Goal: Task Accomplishment & Management: Manage account settings

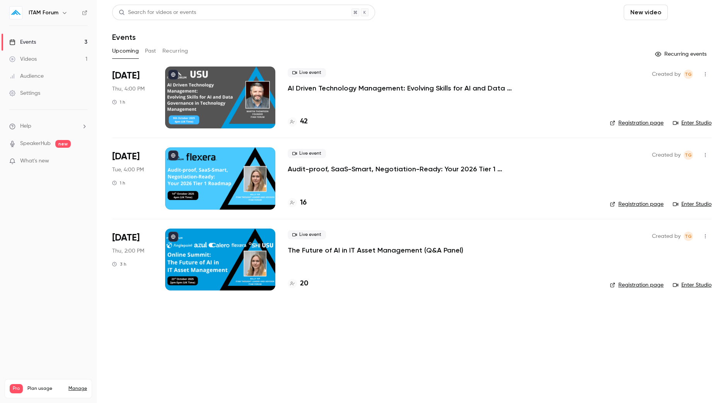
click at [695, 14] on button "Schedule" at bounding box center [691, 12] width 41 height 15
click at [656, 37] on div "One time event" at bounding box center [675, 34] width 59 height 8
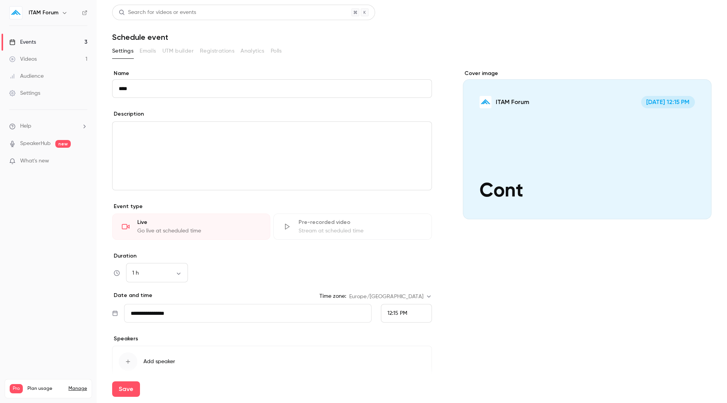
type input "**********"
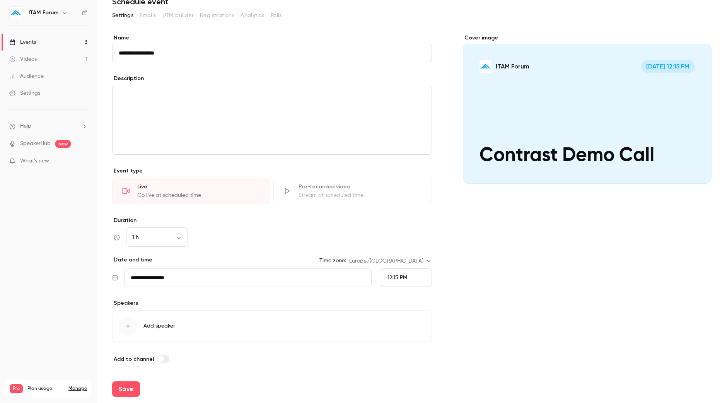
click at [239, 275] on input "**********" at bounding box center [248, 277] width 248 height 19
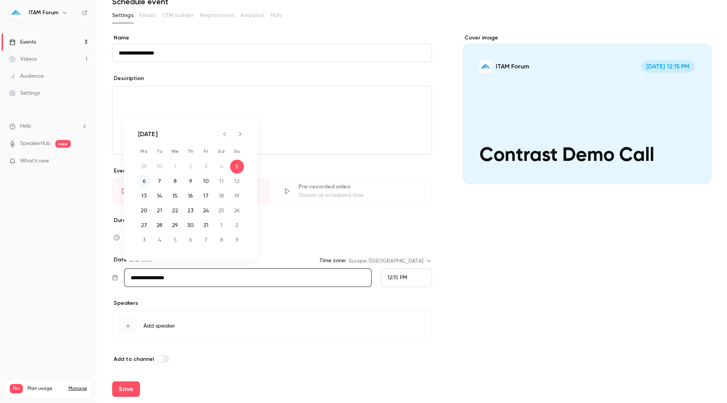
click at [147, 183] on button "6" at bounding box center [144, 181] width 14 height 14
type input "**********"
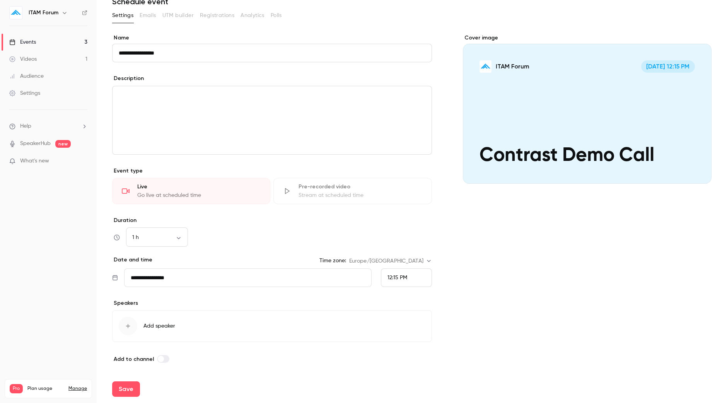
click at [403, 273] on div "12:15 PM" at bounding box center [406, 277] width 51 height 19
click at [412, 178] on div "12:00 PM" at bounding box center [402, 180] width 38 height 8
click at [121, 387] on button "Save" at bounding box center [126, 388] width 28 height 15
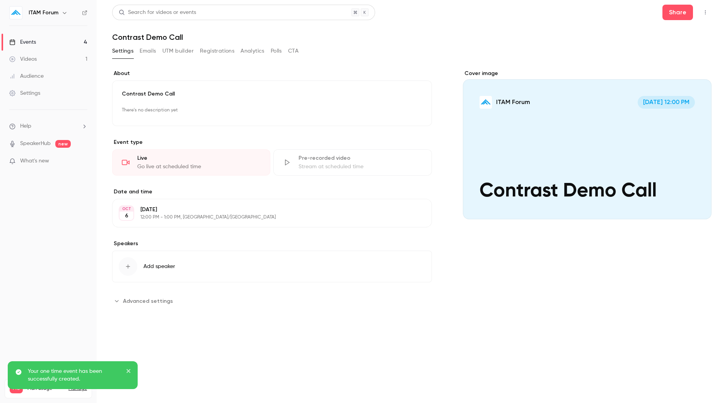
click at [49, 11] on h6 "ITAM Forum" at bounding box center [44, 13] width 30 height 8
click at [81, 13] on div "ITAM Forum" at bounding box center [48, 12] width 78 height 13
click at [88, 12] on nav "ITAM Forum Events 4 Videos 1 Audience Settings Help SpeakerHub new What's new P…" at bounding box center [48, 201] width 97 height 403
click at [83, 13] on icon at bounding box center [84, 12] width 5 height 5
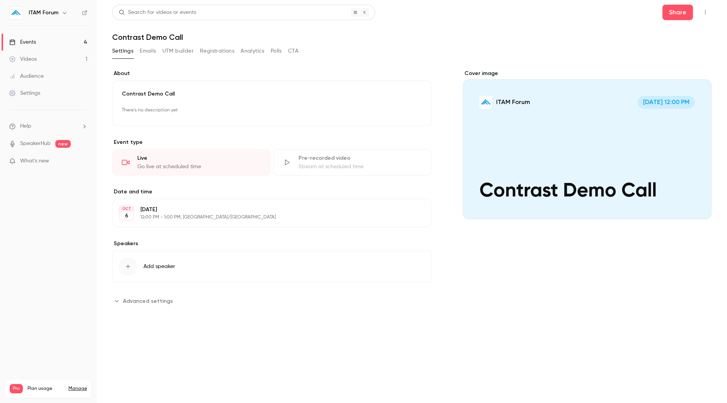
click at [44, 37] on link "Events 4" at bounding box center [48, 42] width 97 height 17
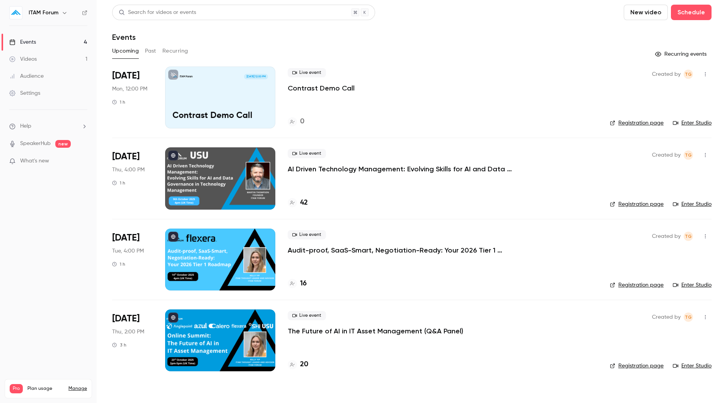
click at [337, 88] on p "Contrast Demo Call" at bounding box center [321, 88] width 67 height 9
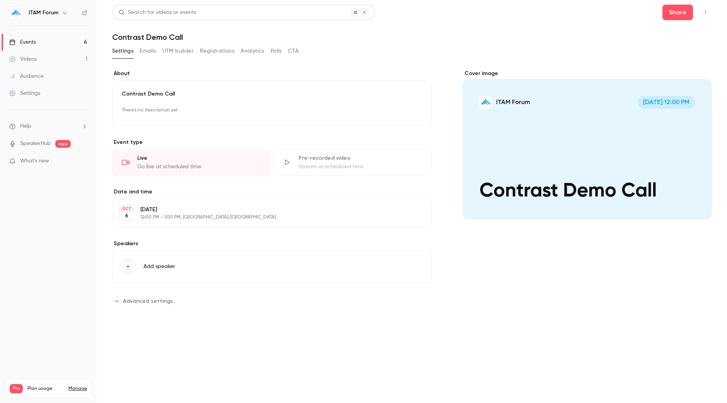
click at [45, 30] on ul "Events 4 Videos 1 Audience Settings" at bounding box center [48, 68] width 97 height 84
click at [23, 38] on link "Events 4" at bounding box center [48, 42] width 97 height 17
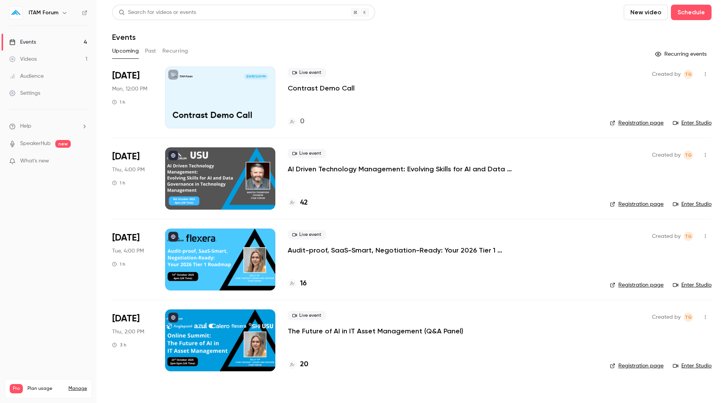
click at [706, 78] on button "button" at bounding box center [705, 74] width 12 height 12
click at [626, 41] on div at bounding box center [363, 201] width 727 height 403
click at [702, 121] on link "Enter Studio" at bounding box center [692, 123] width 39 height 8
click at [693, 121] on link "Enter Studio" at bounding box center [692, 123] width 39 height 8
click at [700, 17] on button "Schedule" at bounding box center [691, 12] width 41 height 15
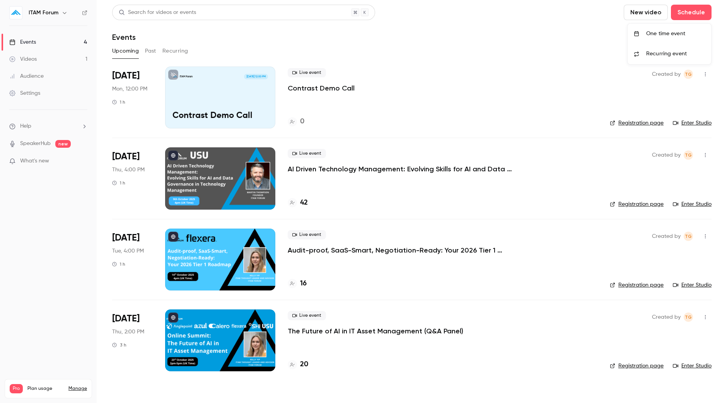
click at [660, 37] on div "One time event" at bounding box center [675, 34] width 59 height 8
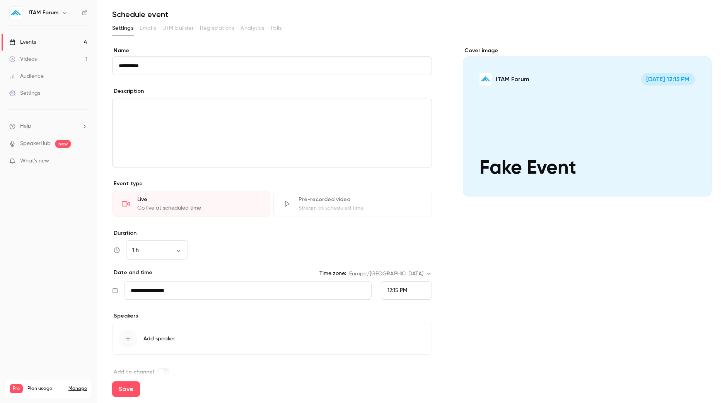
scroll to position [36, 0]
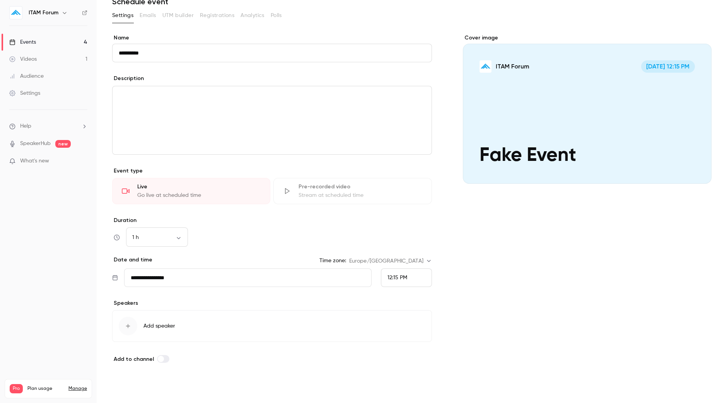
type input "**********"
click at [129, 389] on button "Save" at bounding box center [126, 388] width 28 height 15
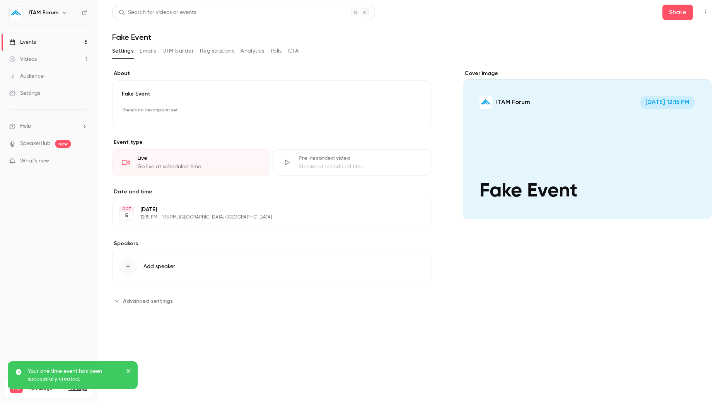
click at [55, 41] on link "Events 5" at bounding box center [48, 42] width 97 height 17
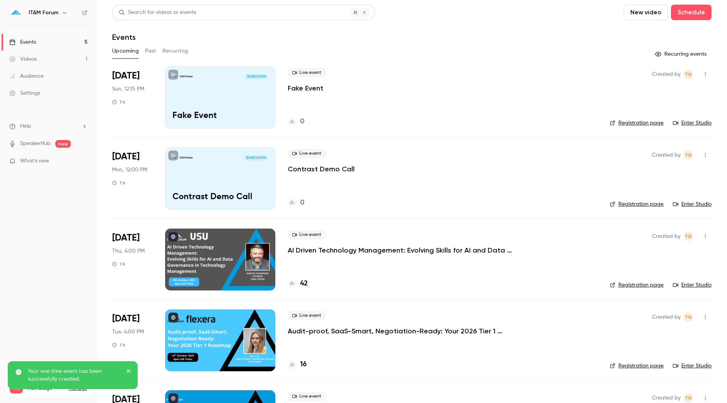
click at [695, 118] on div "Created by TG Registration page Enter Studio" at bounding box center [661, 98] width 102 height 62
click at [687, 123] on link "Enter Studio" at bounding box center [692, 123] width 39 height 8
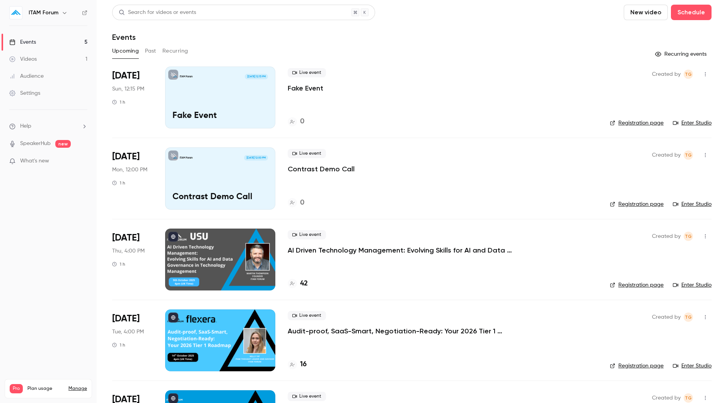
click at [691, 202] on link "Enter Studio" at bounding box center [692, 204] width 39 height 8
click at [240, 86] on div "ITAM Forum Oct 5, 12:15 PM Fake Event" at bounding box center [220, 98] width 110 height 62
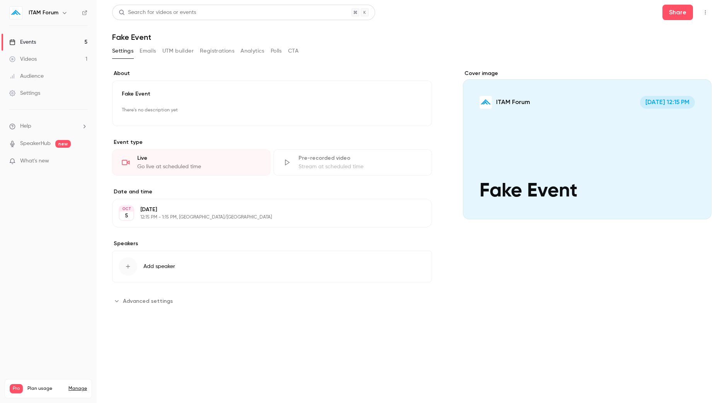
click at [708, 8] on button "button" at bounding box center [705, 12] width 12 height 12
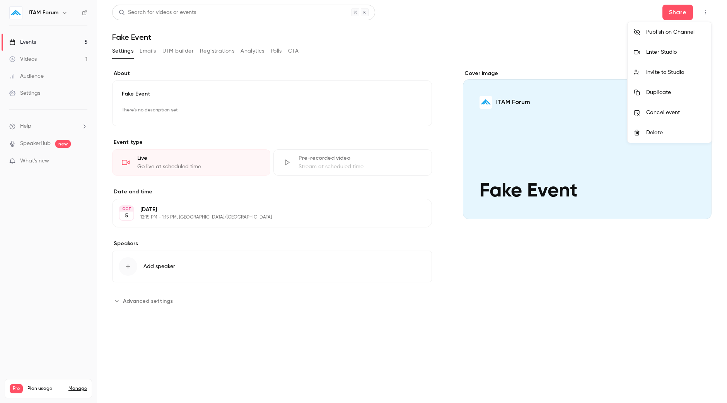
click at [41, 39] on div at bounding box center [363, 201] width 727 height 403
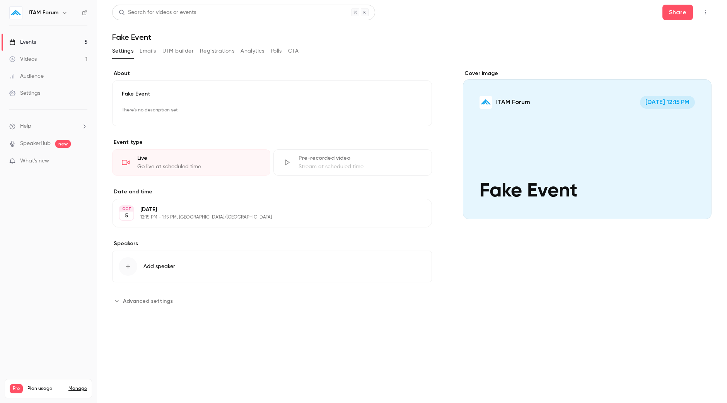
click at [26, 43] on div "Events" at bounding box center [22, 42] width 27 height 8
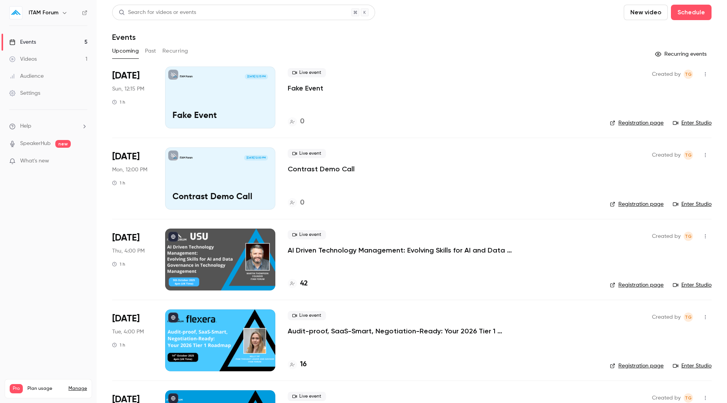
click at [623, 123] on link "Registration page" at bounding box center [637, 123] width 54 height 8
click at [681, 121] on link "Enter Studio" at bounding box center [692, 123] width 39 height 8
click at [55, 60] on link "Videos 2" at bounding box center [48, 59] width 97 height 17
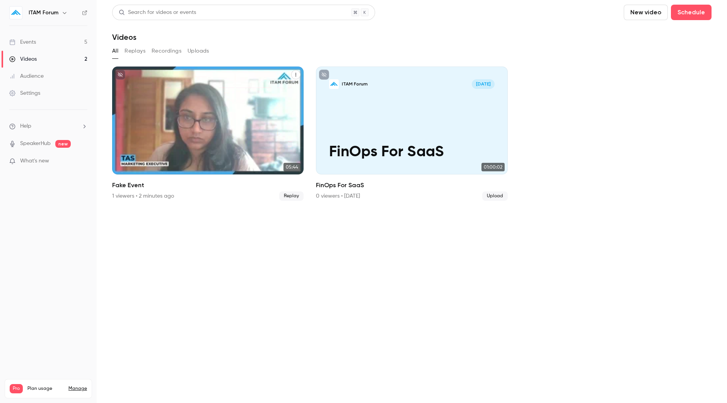
click at [296, 74] on icon "Fake Event" at bounding box center [296, 74] width 5 height 5
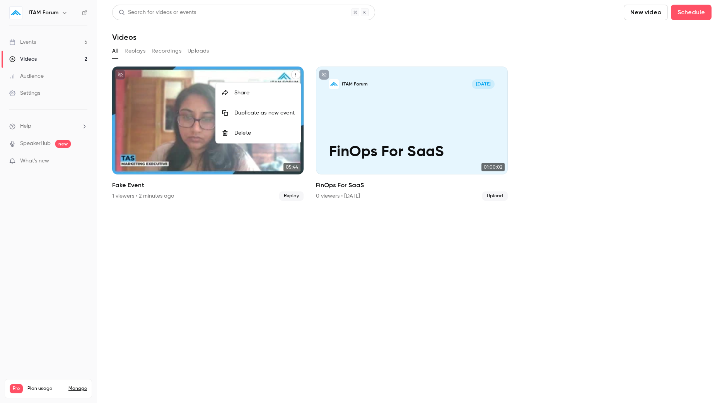
click at [253, 135] on div "Delete" at bounding box center [264, 133] width 60 height 8
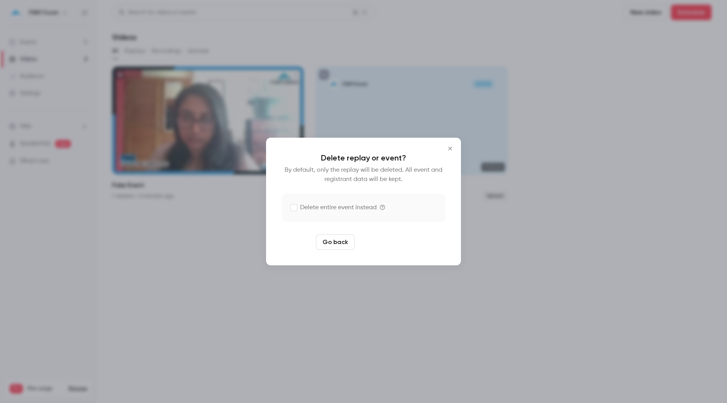
click at [381, 245] on button "Delete replay" at bounding box center [385, 241] width 54 height 15
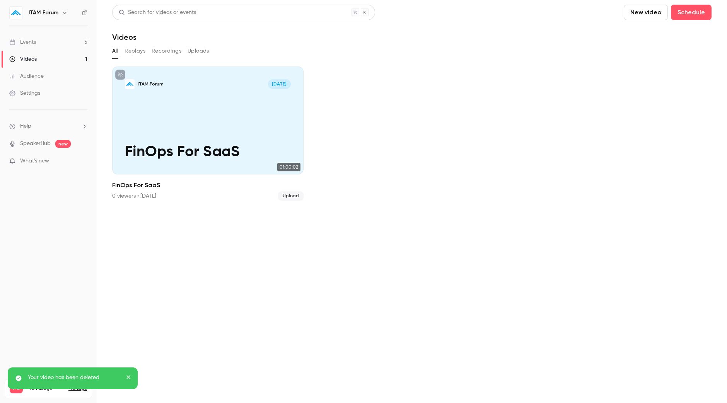
click at [25, 42] on div "Events" at bounding box center [22, 42] width 27 height 8
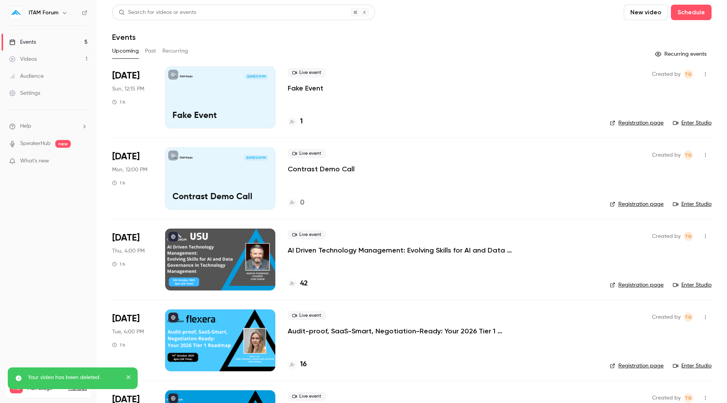
click at [699, 72] on button "button" at bounding box center [705, 74] width 12 height 12
click at [650, 175] on div "Delete" at bounding box center [668, 175] width 59 height 8
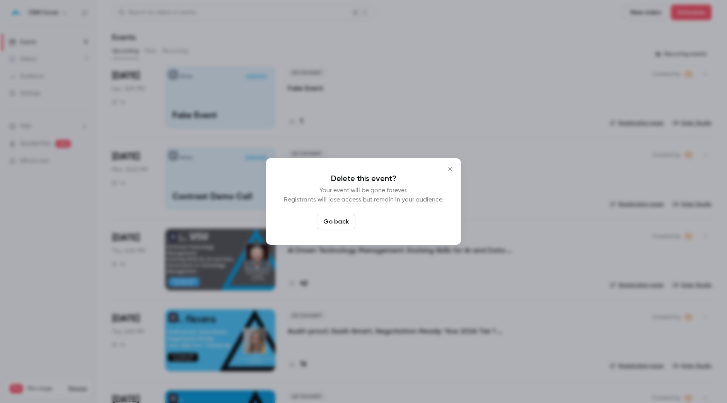
click at [392, 219] on button "Delete event" at bounding box center [385, 221] width 52 height 15
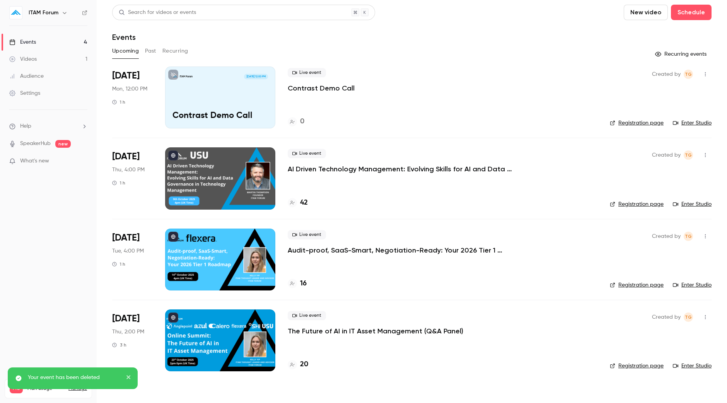
click at [147, 51] on button "Past" at bounding box center [150, 51] width 11 height 12
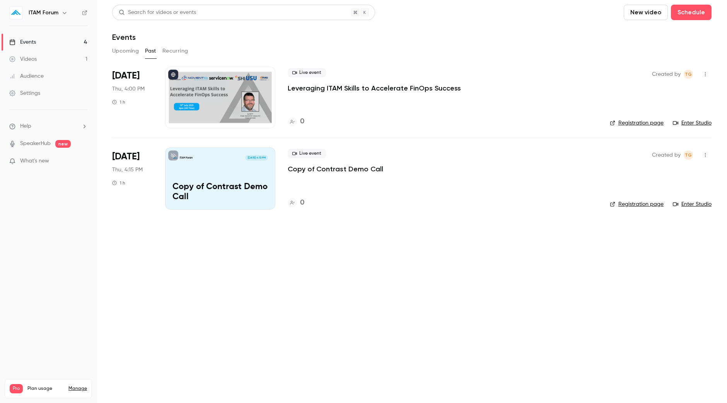
click at [123, 52] on button "Upcoming" at bounding box center [125, 51] width 27 height 12
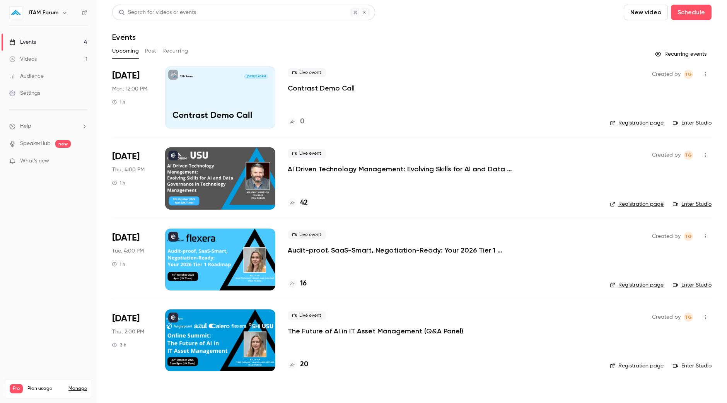
click at [159, 53] on div "Upcoming Past Recurring" at bounding box center [412, 51] width 600 height 12
click at [34, 57] on div "Videos" at bounding box center [22, 59] width 27 height 8
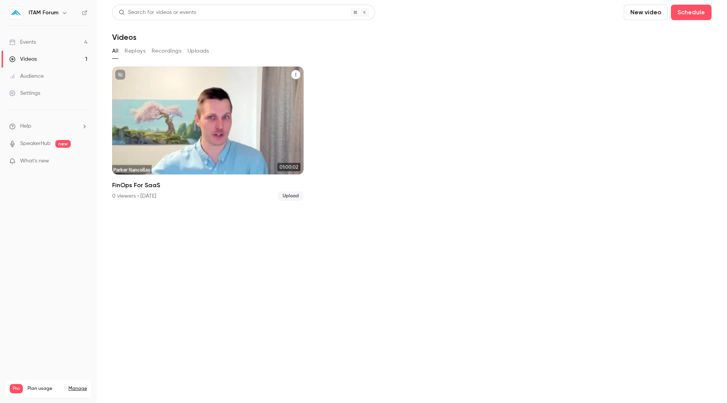
click at [178, 133] on div "ITAM Forum [DATE] FinOps For SaaS" at bounding box center [207, 121] width 191 height 108
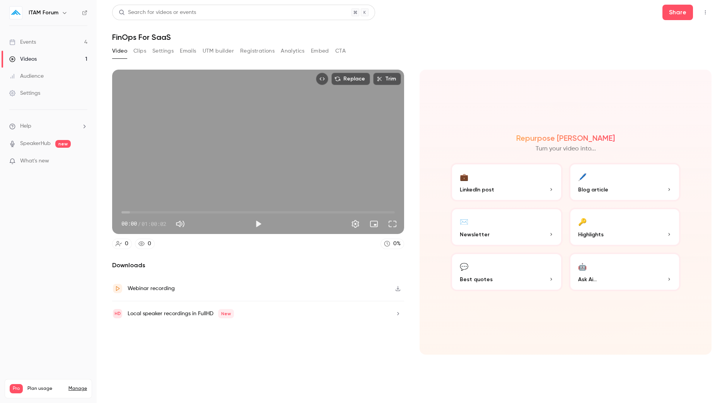
click at [43, 39] on link "Events 4" at bounding box center [48, 42] width 97 height 17
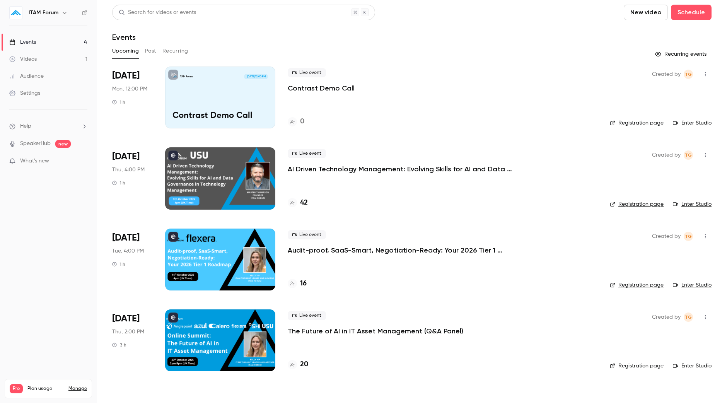
click at [155, 55] on button "Past" at bounding box center [150, 51] width 11 height 12
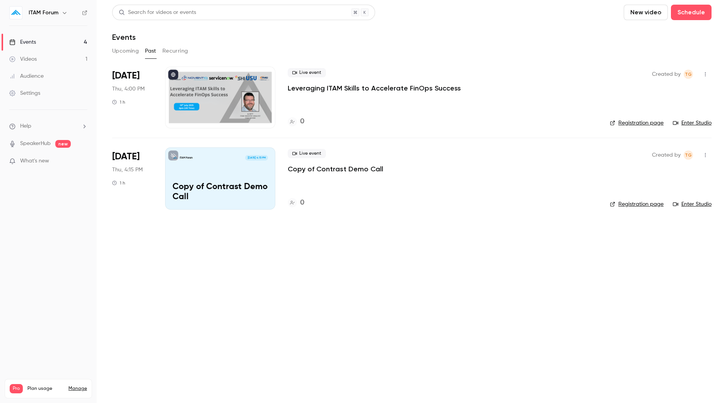
click at [312, 170] on p "Copy of Contrast Demo Call" at bounding box center [336, 168] width 96 height 9
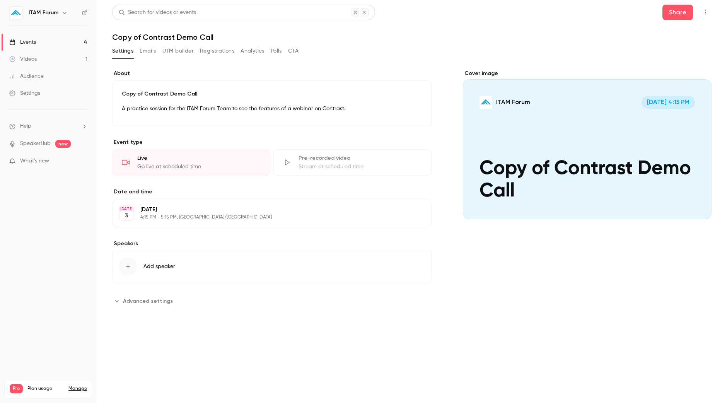
click at [215, 47] on button "Registrations" at bounding box center [217, 51] width 34 height 12
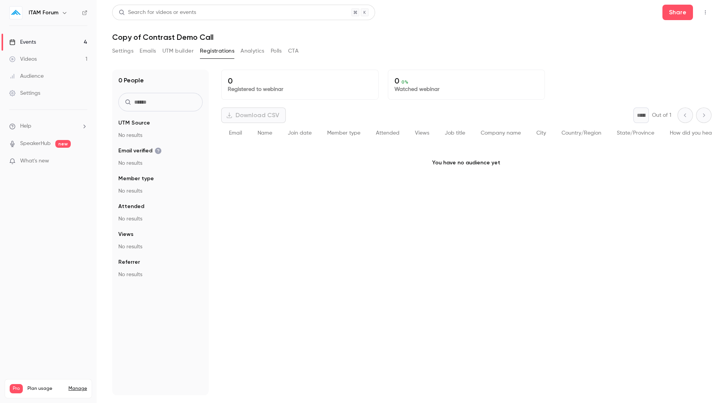
click at [243, 51] on button "Analytics" at bounding box center [253, 51] width 24 height 12
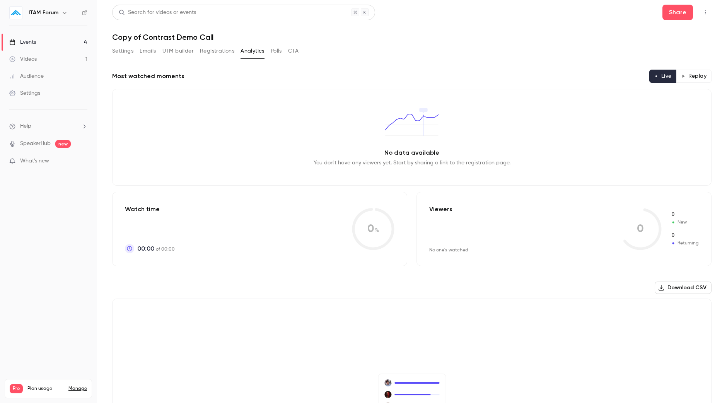
click at [265, 53] on div "Settings Emails UTM builder Registrations Analytics Polls CTA" at bounding box center [205, 51] width 186 height 12
click at [273, 53] on button "Polls" at bounding box center [276, 51] width 11 height 12
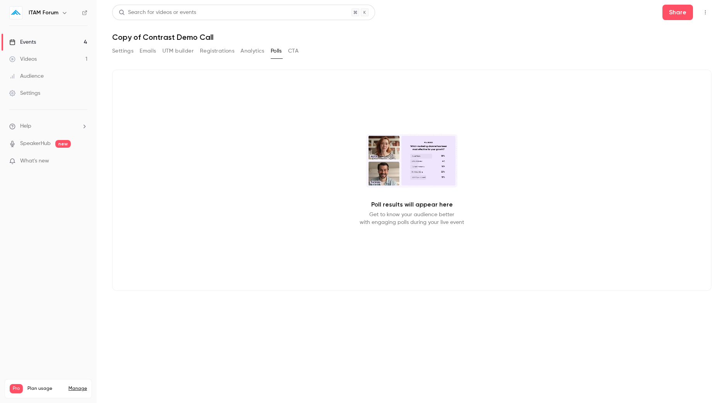
click at [125, 52] on button "Settings" at bounding box center [122, 51] width 21 height 12
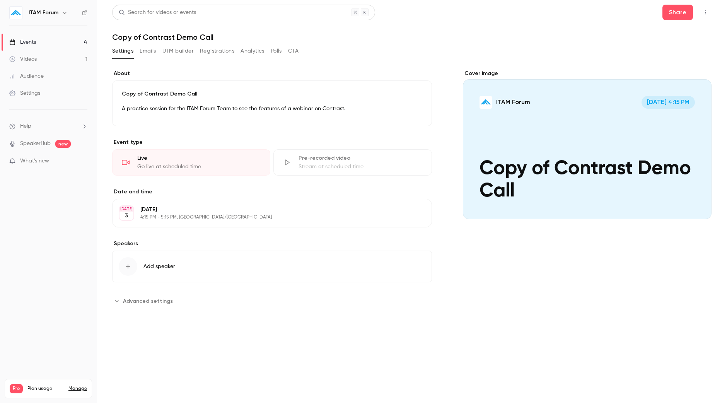
click at [150, 53] on button "Emails" at bounding box center [148, 51] width 16 height 12
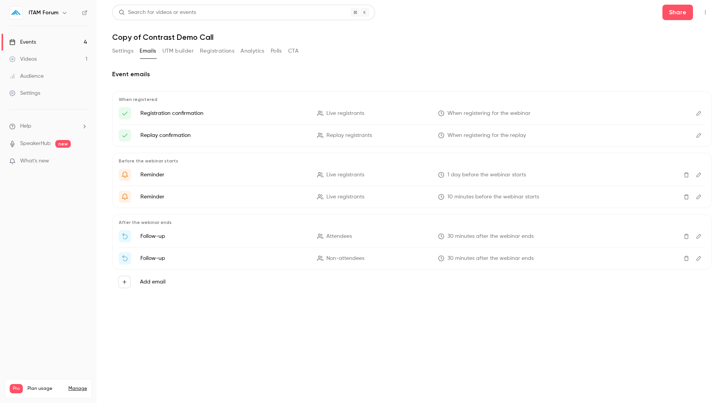
click at [128, 283] on button "Add email" at bounding box center [124, 282] width 12 height 12
click at [261, 332] on div at bounding box center [363, 201] width 727 height 403
click at [192, 52] on button "UTM builder" at bounding box center [177, 51] width 31 height 12
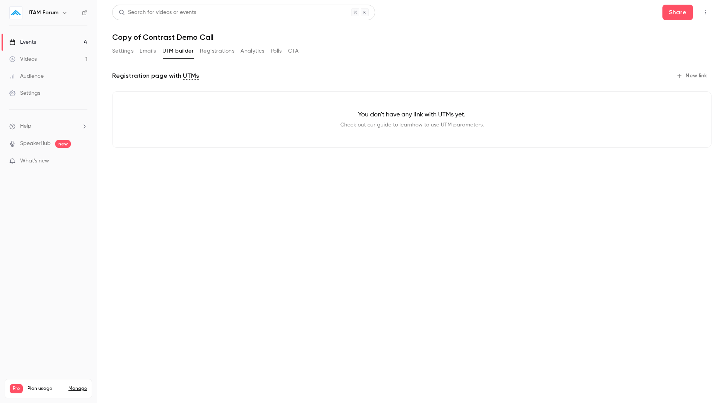
click at [209, 51] on button "Registrations" at bounding box center [217, 51] width 34 height 12
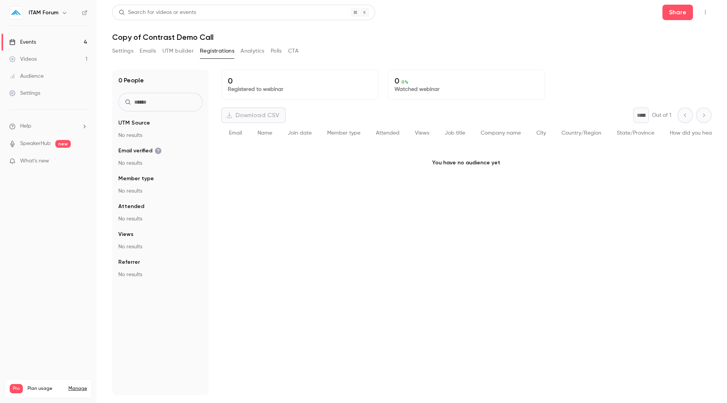
click at [259, 51] on button "Analytics" at bounding box center [253, 51] width 24 height 12
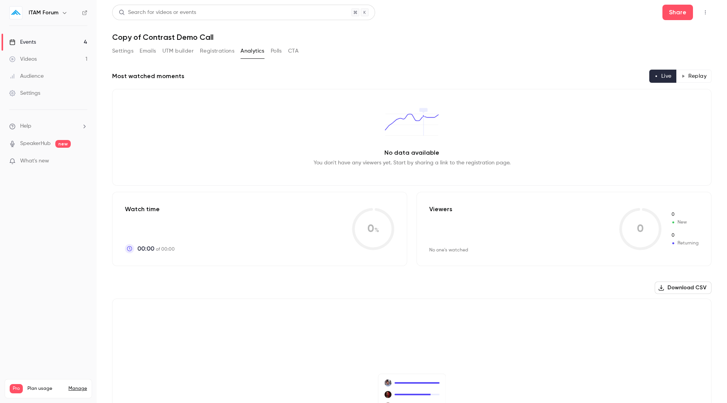
click at [280, 51] on button "Polls" at bounding box center [276, 51] width 11 height 12
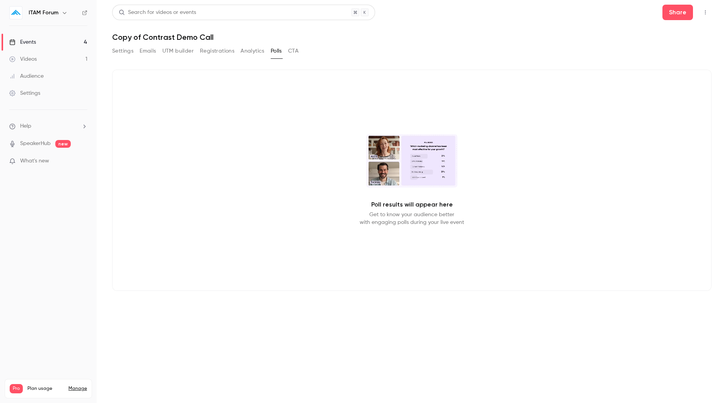
click at [297, 52] on button "CTA" at bounding box center [293, 51] width 10 height 12
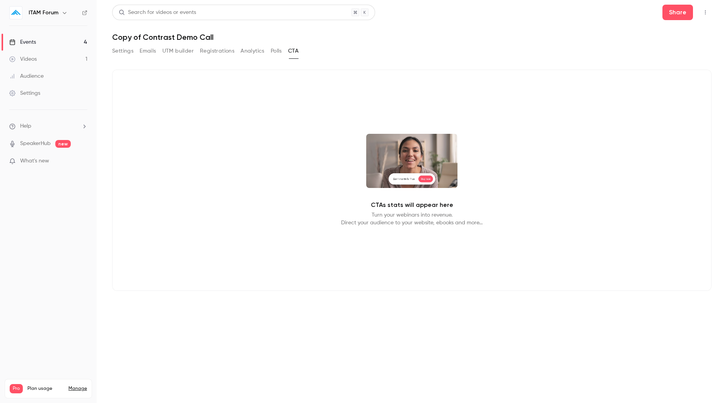
click at [63, 57] on link "Videos 1" at bounding box center [48, 59] width 97 height 17
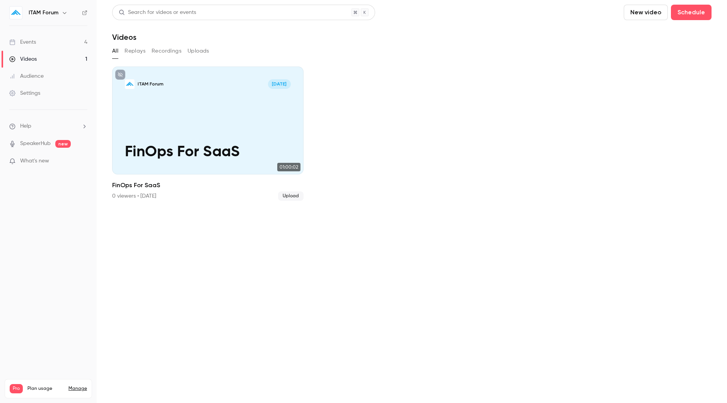
click at [40, 70] on link "Audience" at bounding box center [48, 76] width 97 height 17
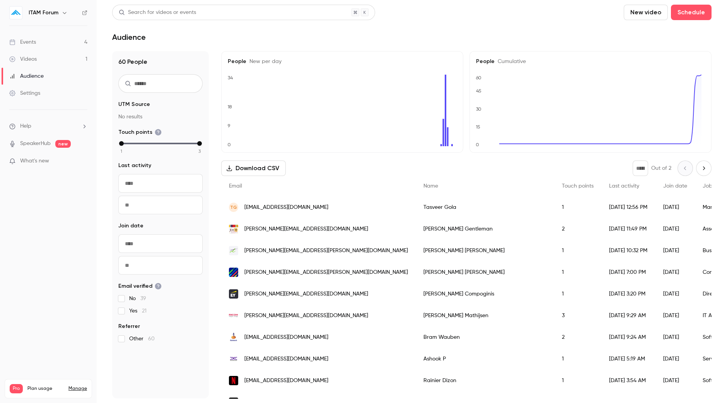
click at [67, 61] on link "Videos 1" at bounding box center [48, 59] width 97 height 17
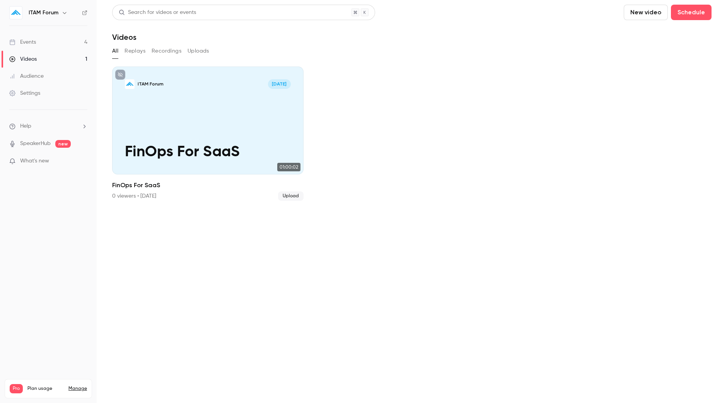
click at [162, 50] on button "Recordings" at bounding box center [167, 51] width 30 height 12
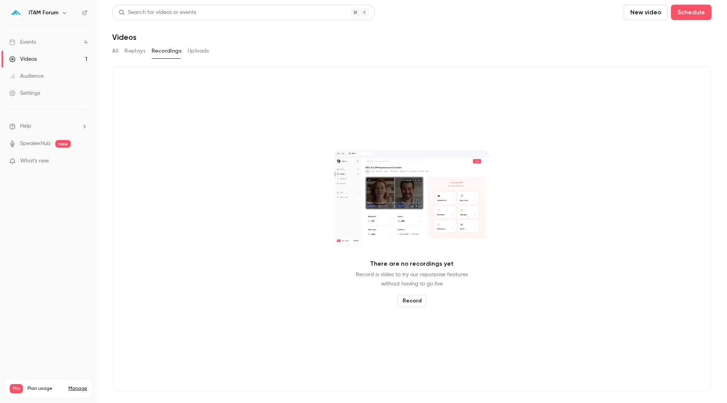
click at [116, 55] on button "All" at bounding box center [115, 51] width 6 height 12
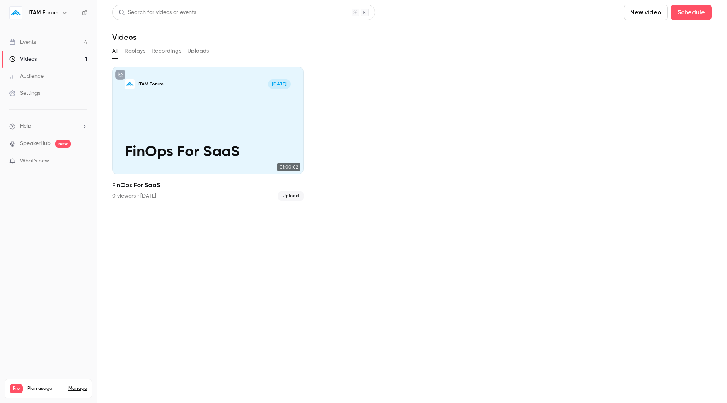
click at [137, 53] on button "Replays" at bounding box center [135, 51] width 21 height 12
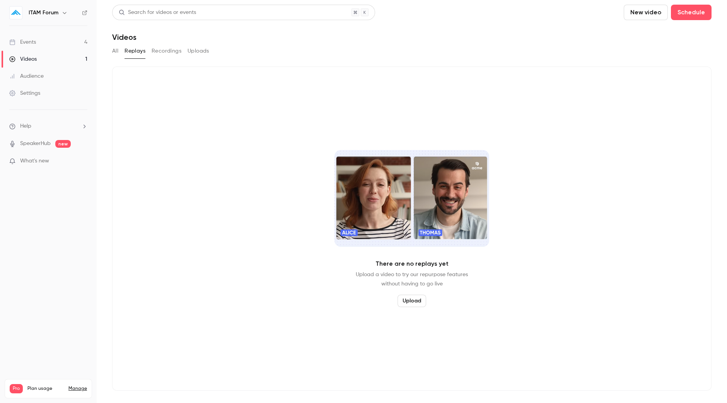
drag, startPoint x: 246, startPoint y: 49, endPoint x: 206, endPoint y: 55, distance: 41.0
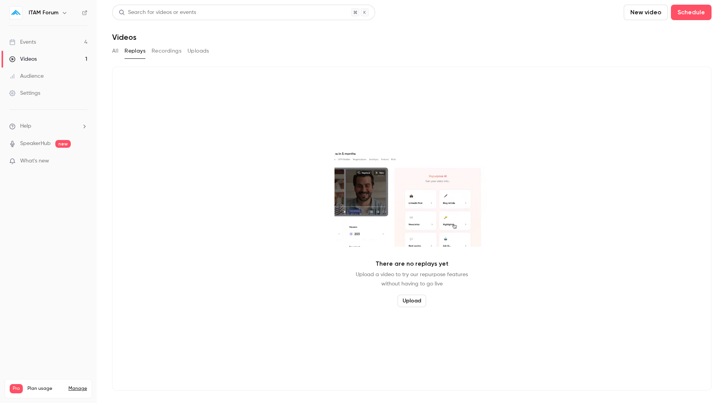
click at [228, 53] on div "All Replays Recordings Uploads" at bounding box center [412, 51] width 600 height 12
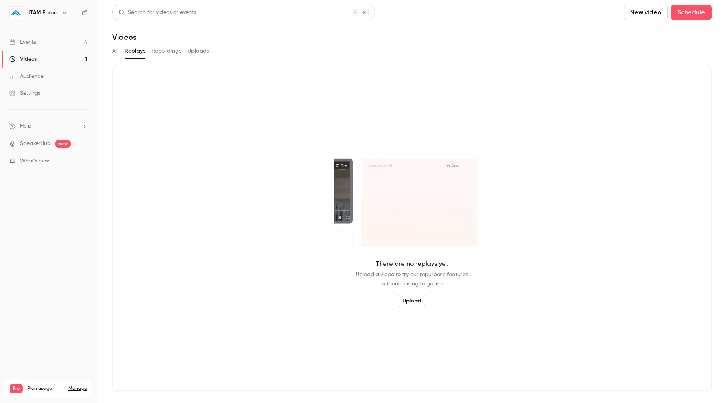
click at [206, 55] on button "Uploads" at bounding box center [199, 51] width 22 height 12
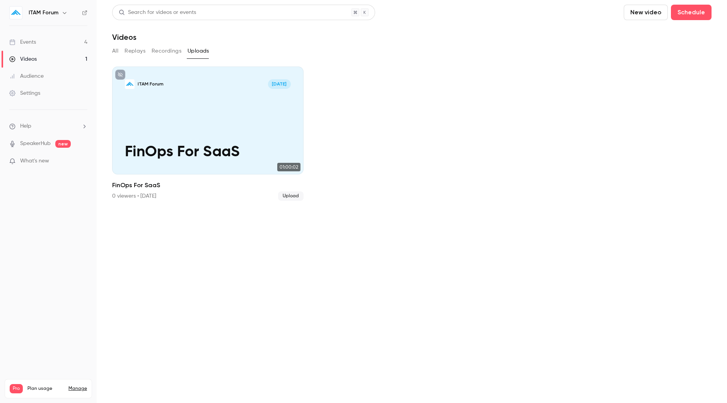
click at [118, 54] on button "All" at bounding box center [115, 51] width 6 height 12
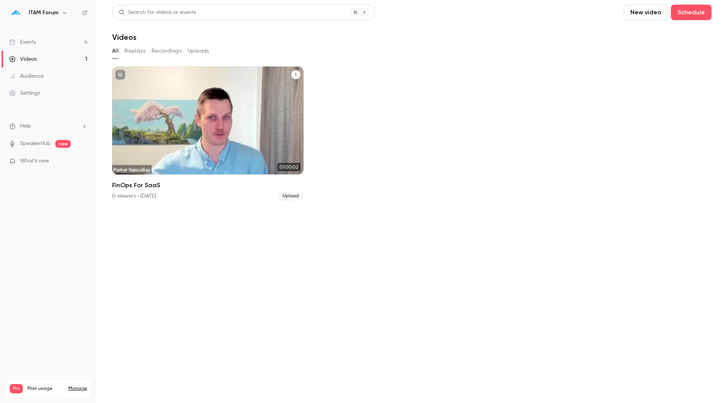
click at [153, 91] on div "ITAM Forum [DATE] FinOps For SaaS" at bounding box center [207, 121] width 191 height 108
